Goal: Navigation & Orientation: Find specific page/section

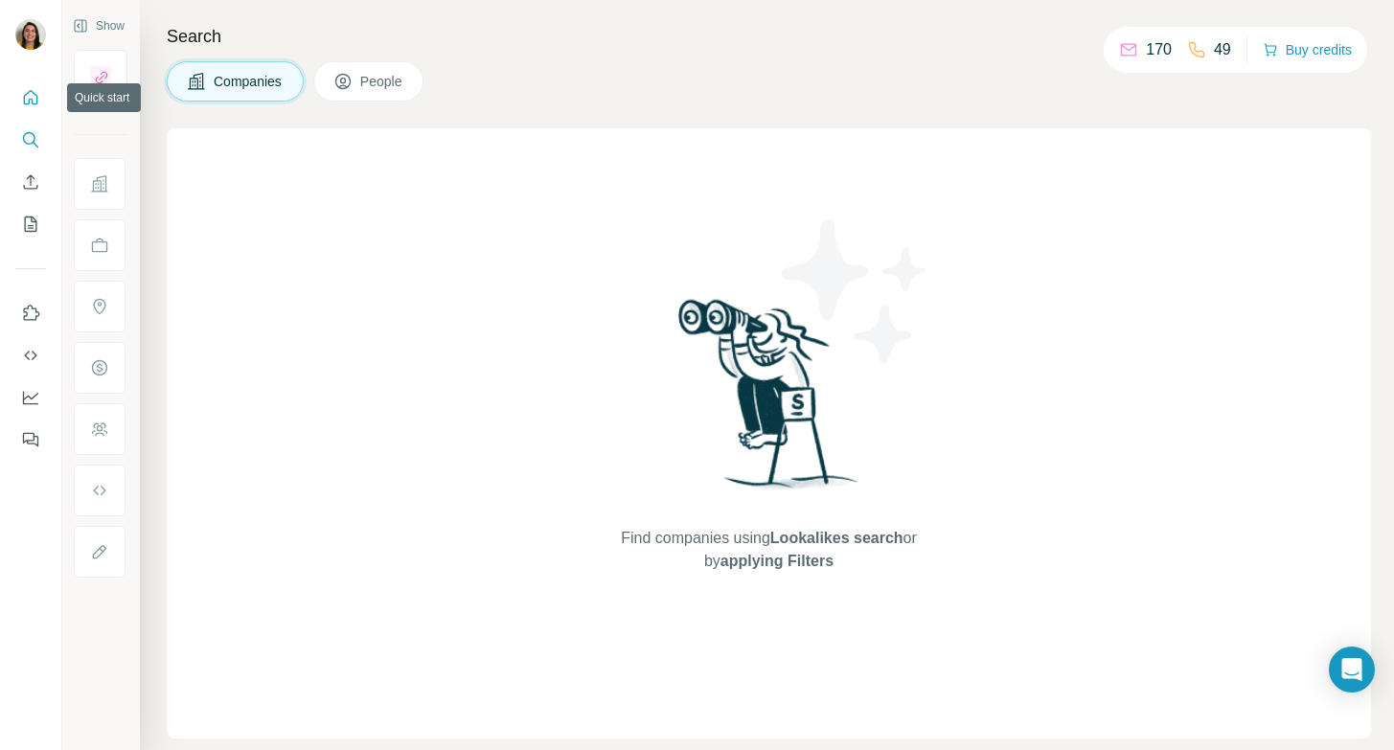
click at [31, 93] on icon "Quick start" at bounding box center [30, 97] width 19 height 19
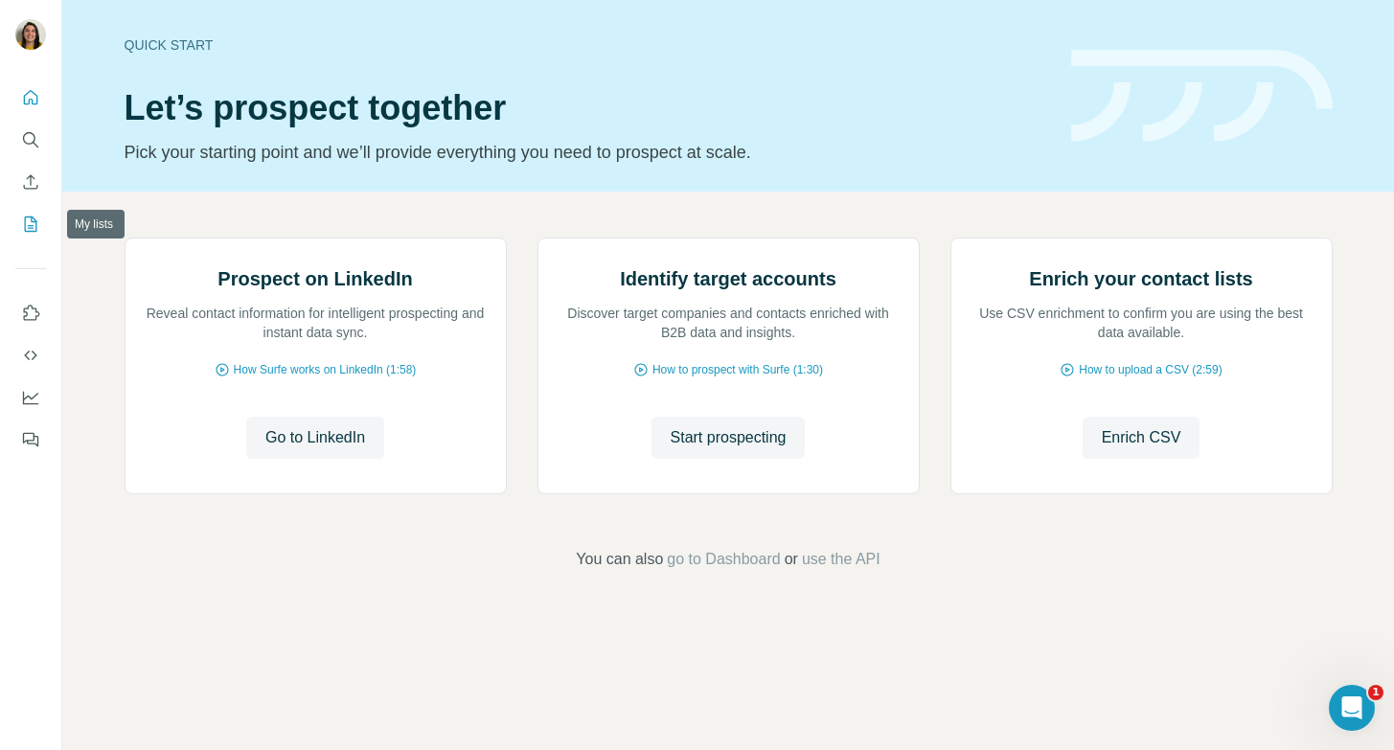
click at [33, 225] on icon "My lists" at bounding box center [33, 223] width 10 height 12
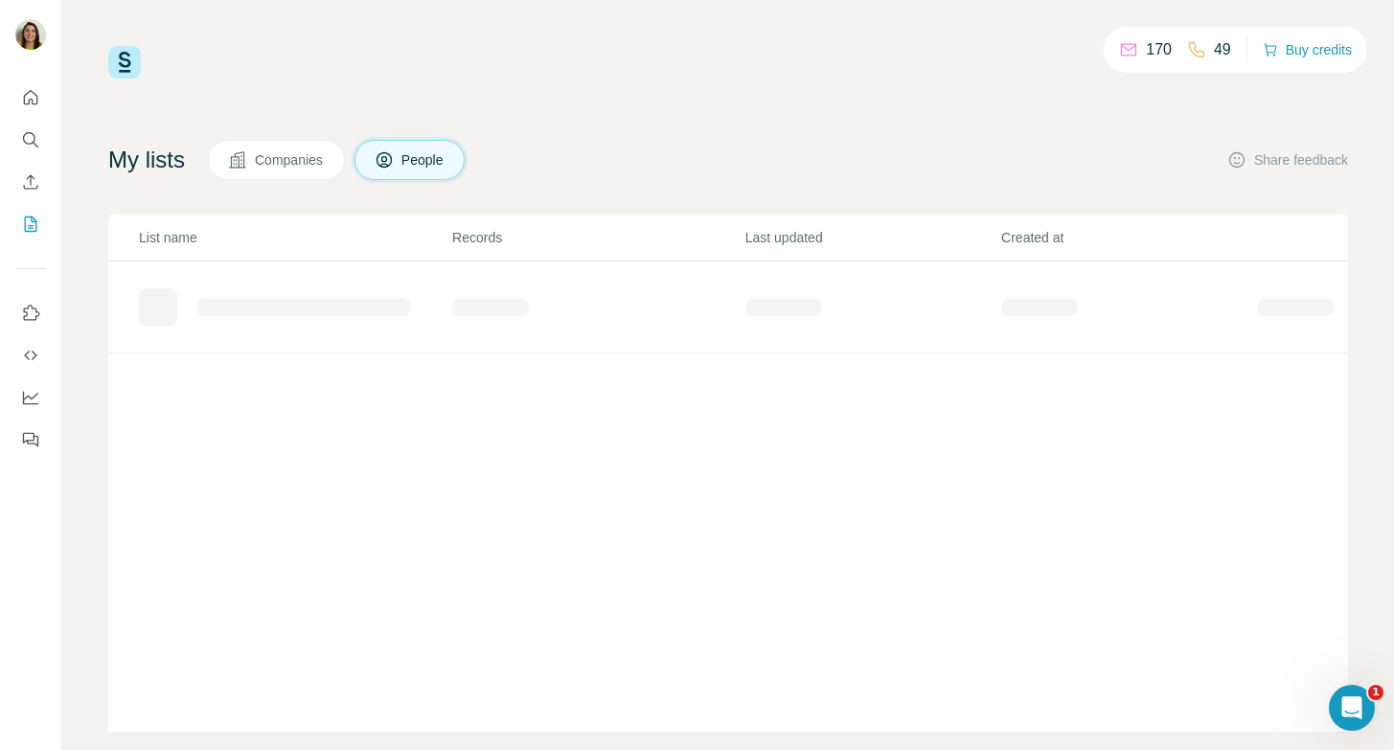
click at [683, 192] on div "My lists Companies People Share feedback List name Records Last updated Created…" at bounding box center [728, 436] width 1240 height 592
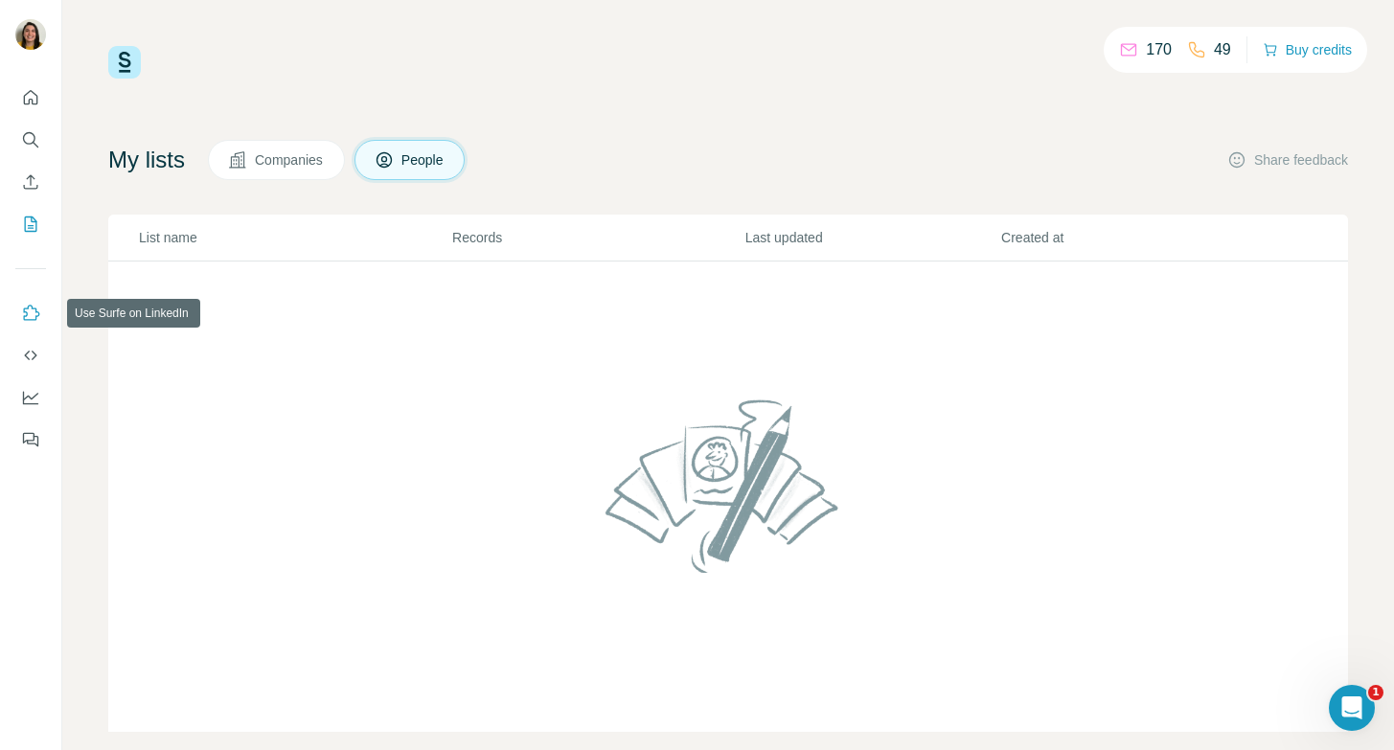
click at [34, 317] on icon "Use Surfe on LinkedIn" at bounding box center [30, 313] width 19 height 19
click at [32, 185] on icon "Enrich CSV" at bounding box center [30, 181] width 19 height 19
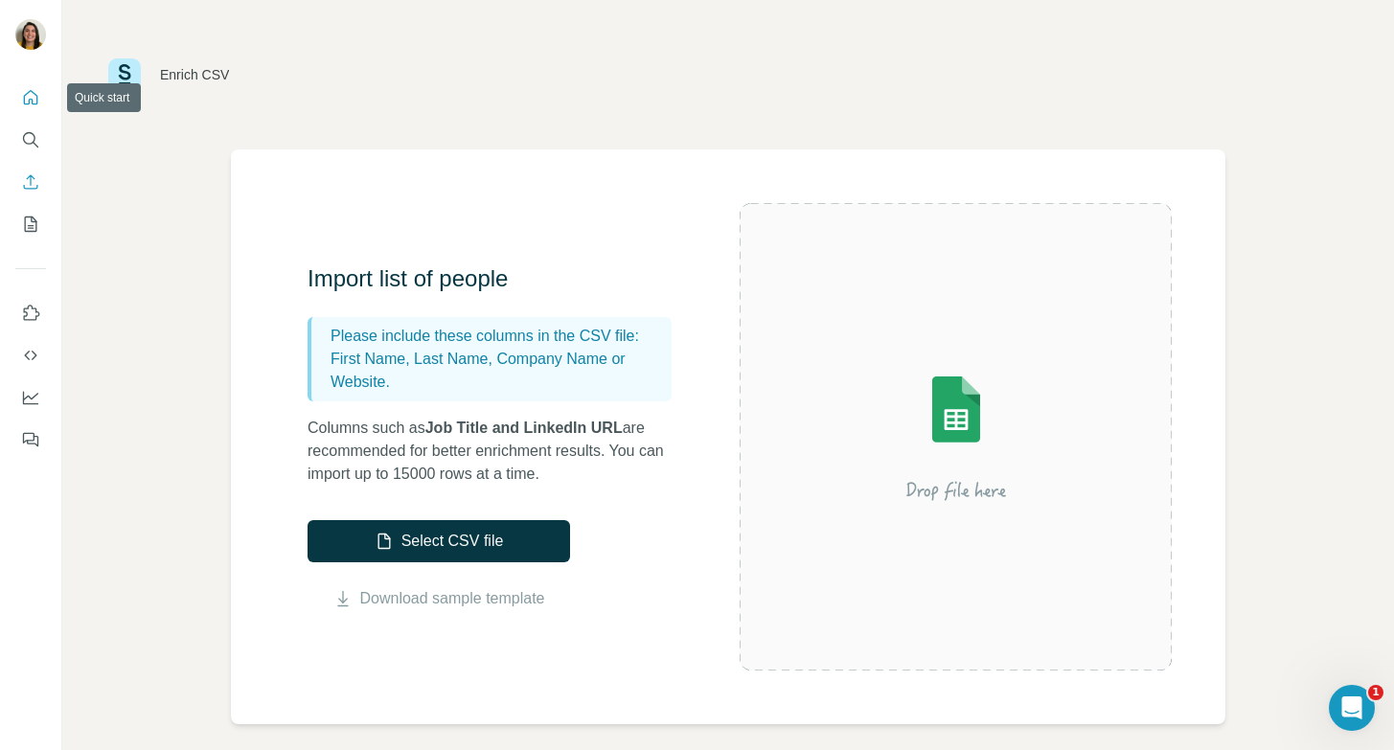
click at [23, 110] on button "Quick start" at bounding box center [30, 97] width 31 height 34
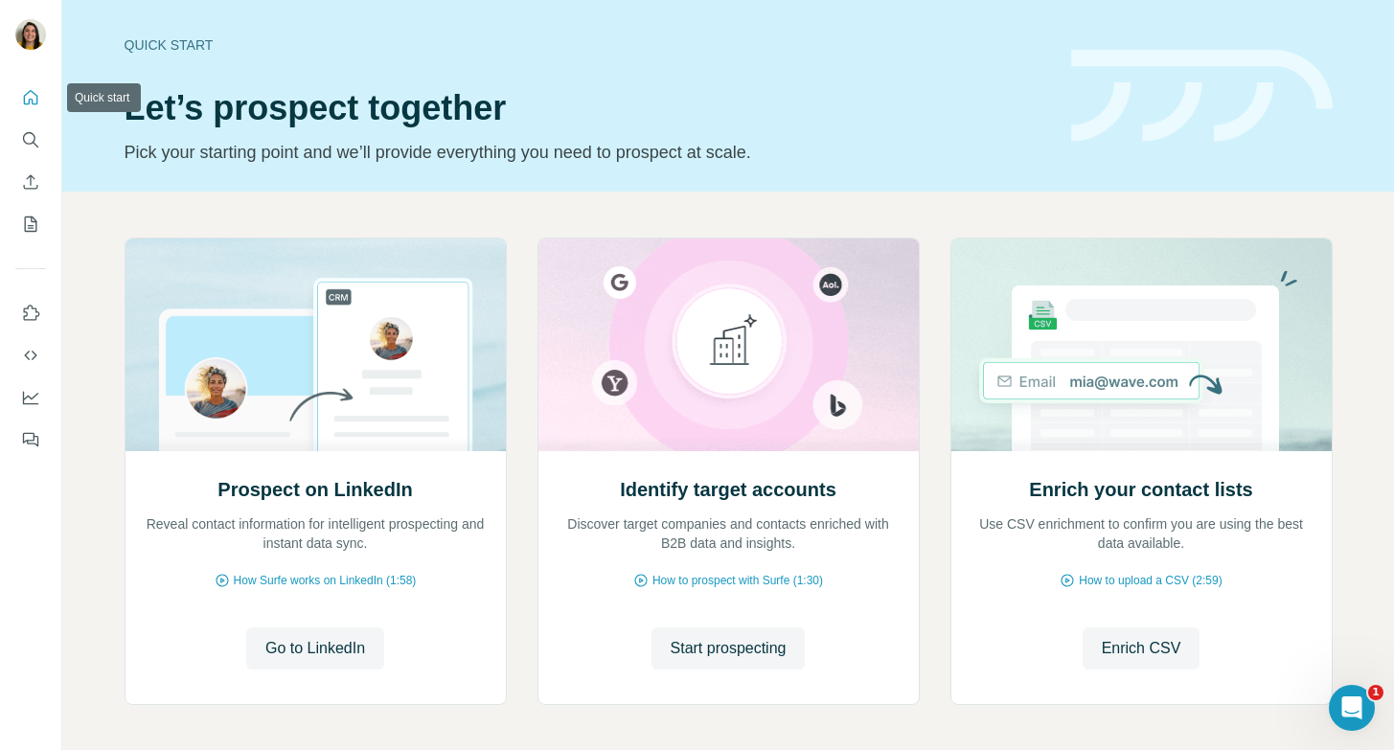
click at [23, 110] on button "Quick start" at bounding box center [30, 97] width 31 height 34
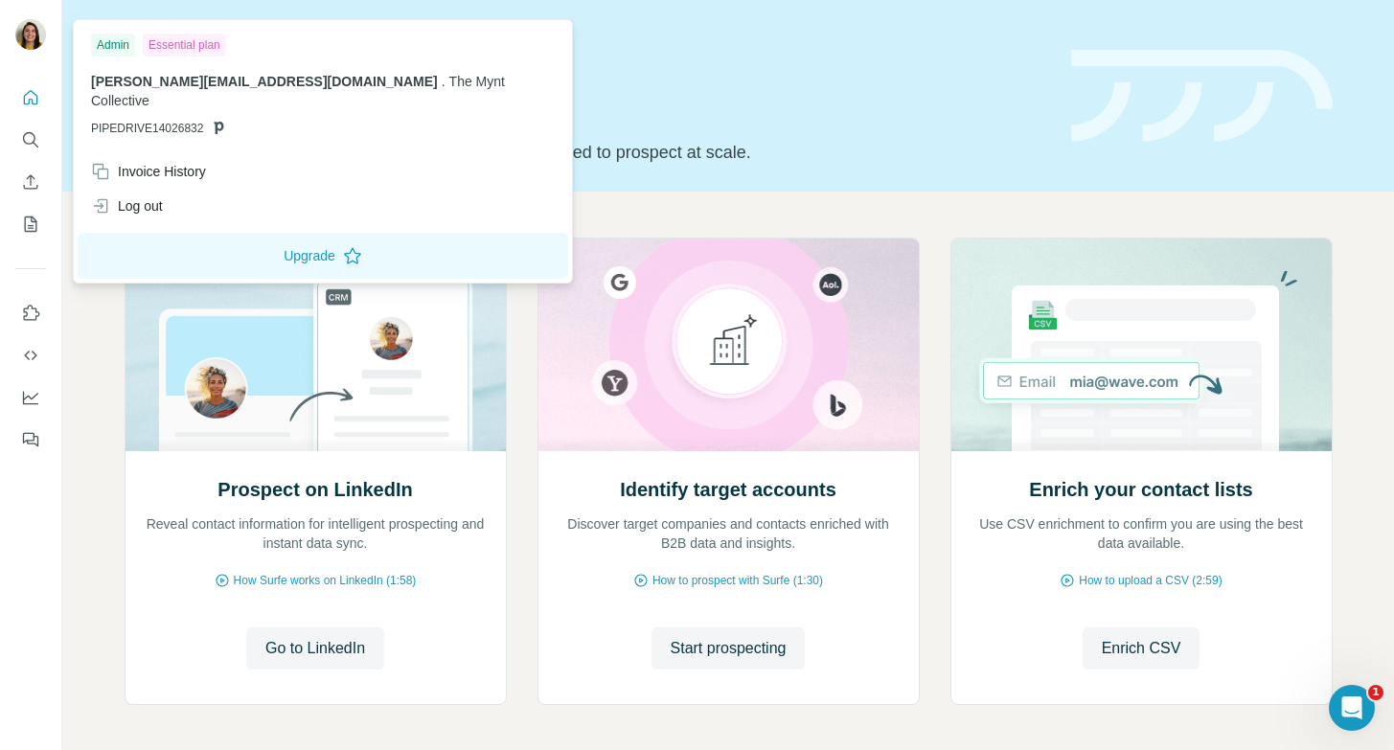
click at [28, 30] on img at bounding box center [30, 34] width 31 height 31
click at [188, 162] on div "Invoice History" at bounding box center [148, 171] width 115 height 19
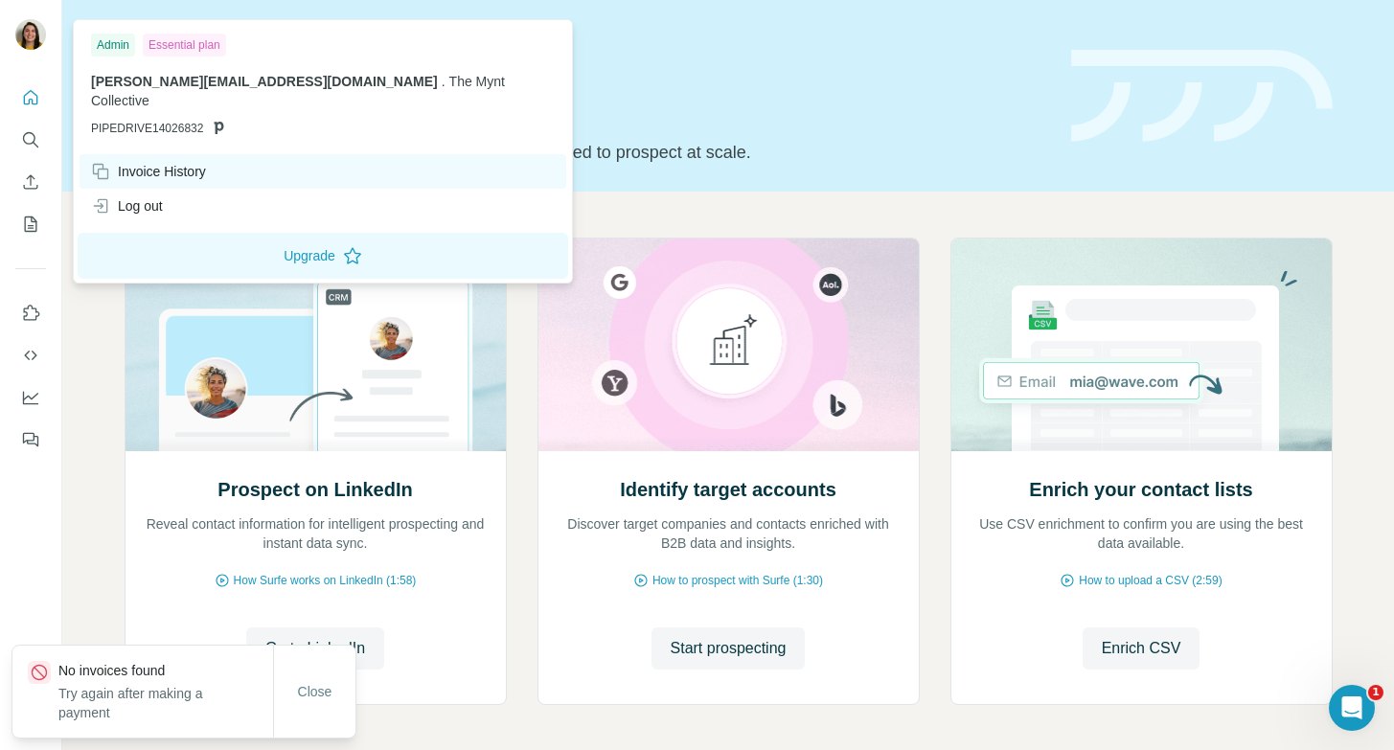
click at [188, 162] on div "Invoice History" at bounding box center [148, 171] width 115 height 19
click at [301, 692] on span "Close" at bounding box center [315, 691] width 34 height 19
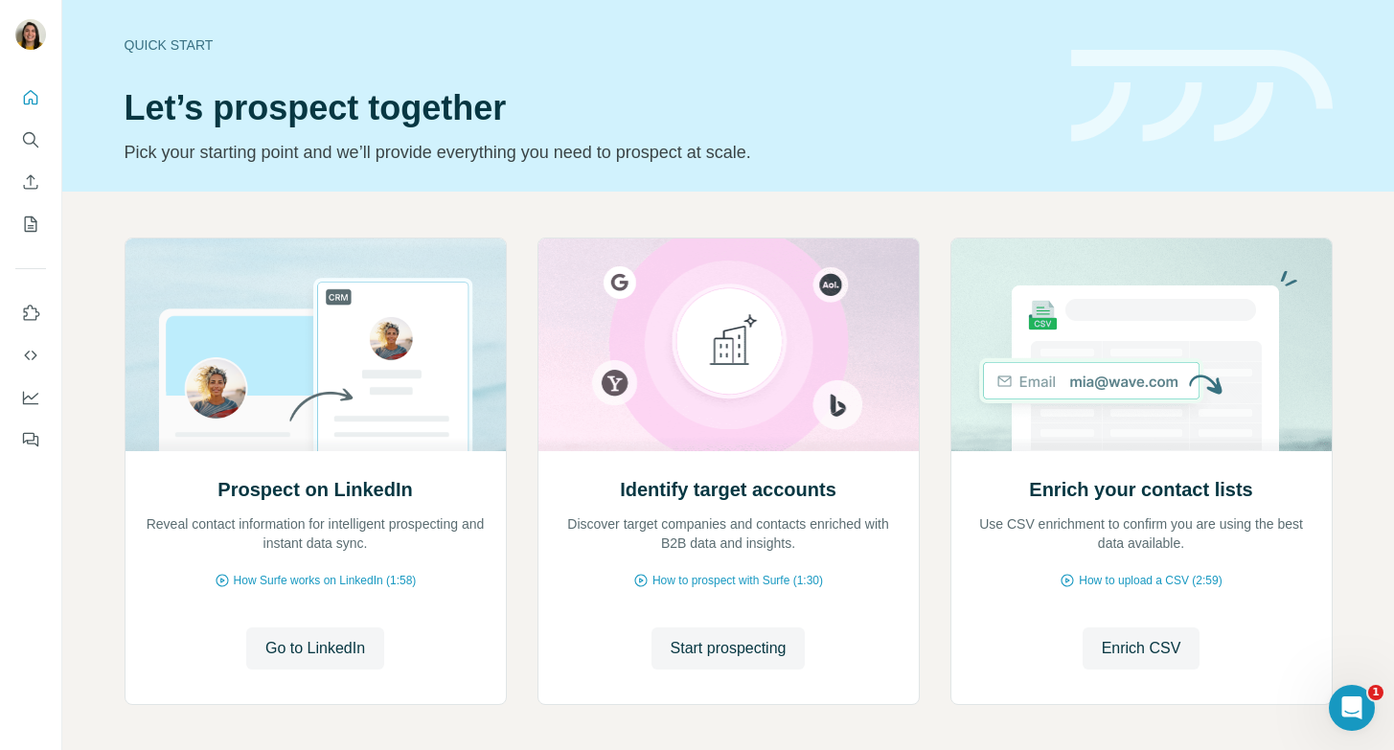
click at [951, 220] on div "Prospect on LinkedIn Reveal contact information for intelligent prospecting and…" at bounding box center [728, 510] width 1332 height 636
click at [951, 219] on div "Prospect on LinkedIn Reveal contact information for intelligent prospecting and…" at bounding box center [728, 510] width 1332 height 636
click at [951, 218] on div "Prospect on LinkedIn Reveal contact information for intelligent prospecting and…" at bounding box center [728, 510] width 1332 height 636
